Goal: Information Seeking & Learning: Learn about a topic

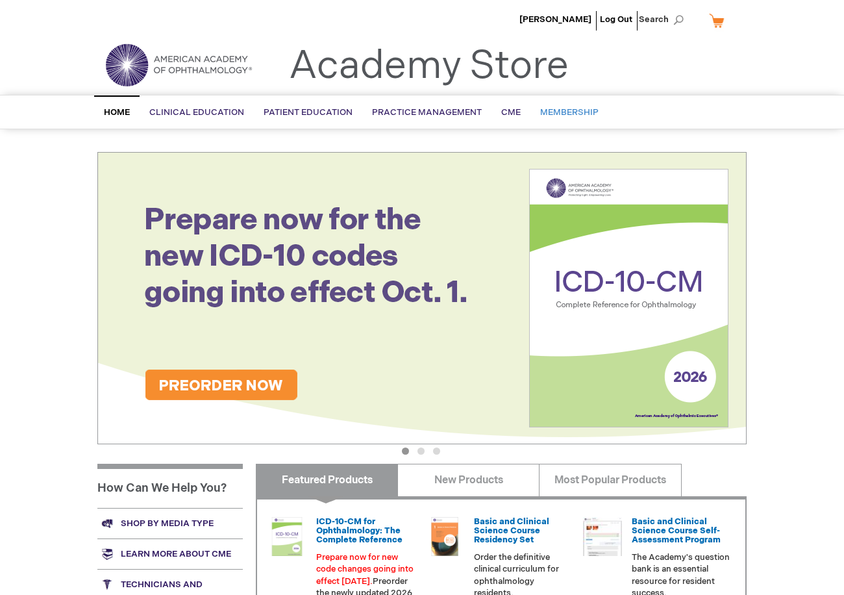
click at [569, 111] on span "Membership" at bounding box center [569, 112] width 58 height 10
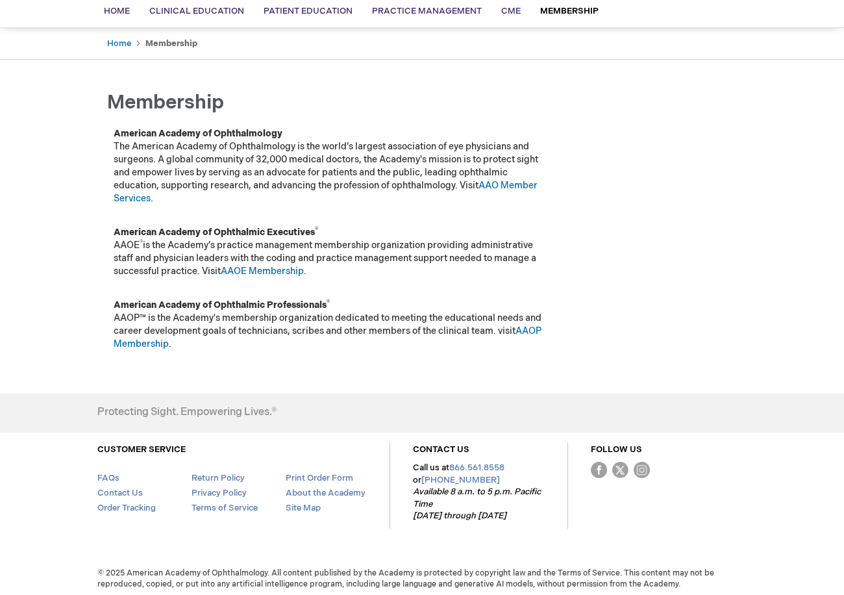
scroll to position [106, 0]
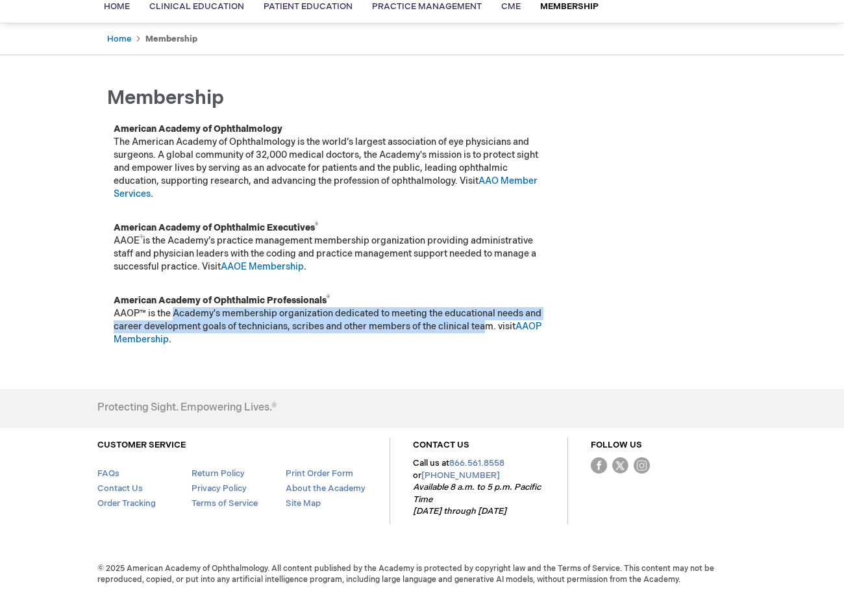
drag, startPoint x: 176, startPoint y: 312, endPoint x: 486, endPoint y: 324, distance: 310.6
click at [486, 324] on p "American Academy of Ophthalmic Professionals ® AAOP™ is the Academy's membershi…" at bounding box center [331, 320] width 435 height 52
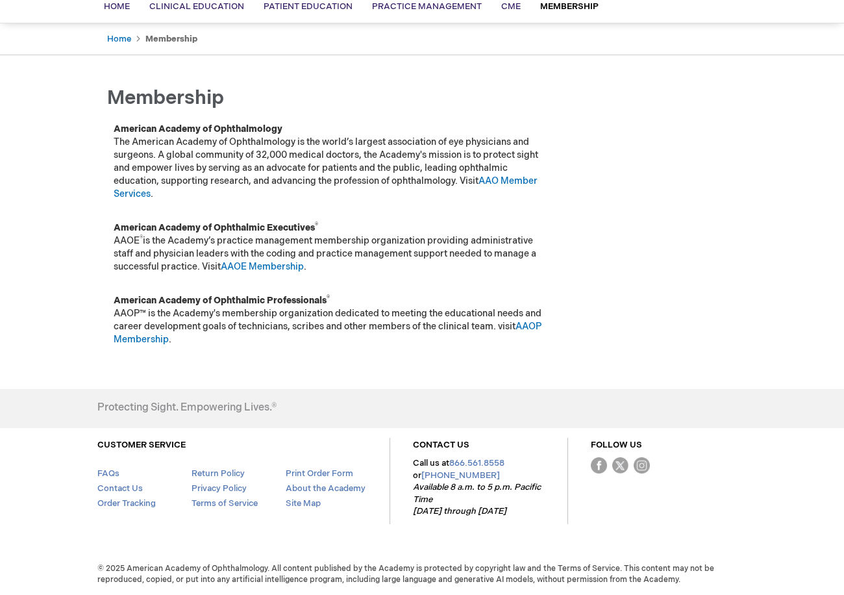
drag, startPoint x: 486, startPoint y: 324, endPoint x: 462, endPoint y: 349, distance: 34.9
click at [462, 349] on td "American Academy of Ophthalmic Professionals ® AAOP™ is the Academy's membershi…" at bounding box center [331, 323] width 448 height 73
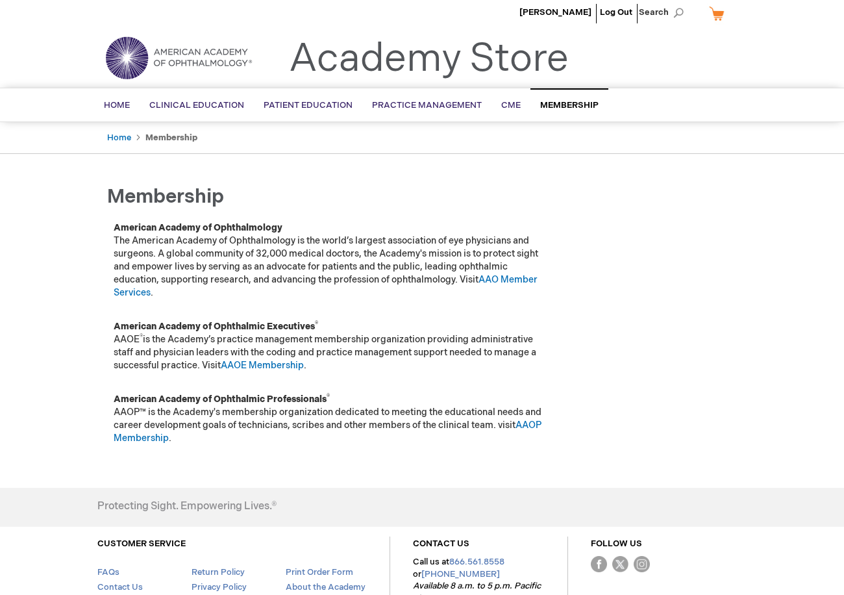
scroll to position [0, 0]
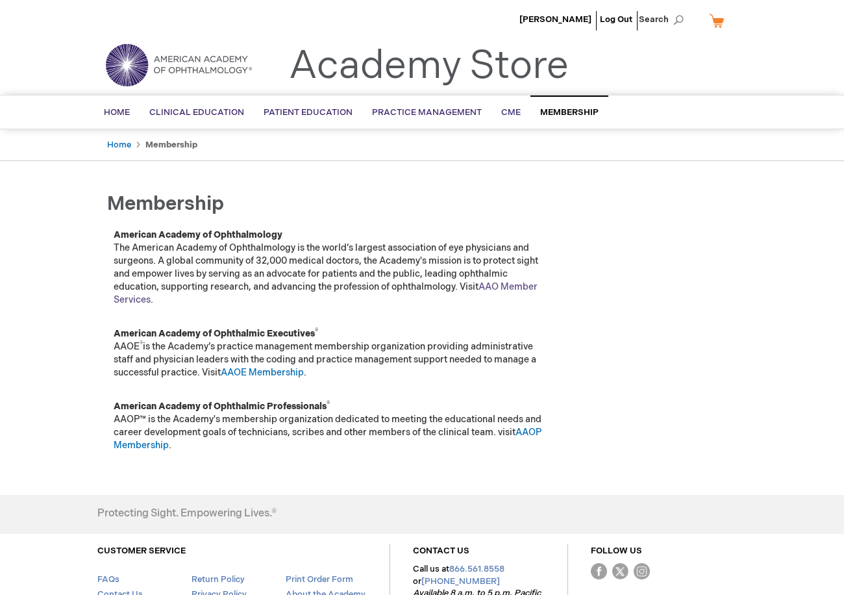
click at [501, 290] on link "AAO Member Services" at bounding box center [326, 293] width 424 height 24
